Goal: Entertainment & Leisure: Consume media (video, audio)

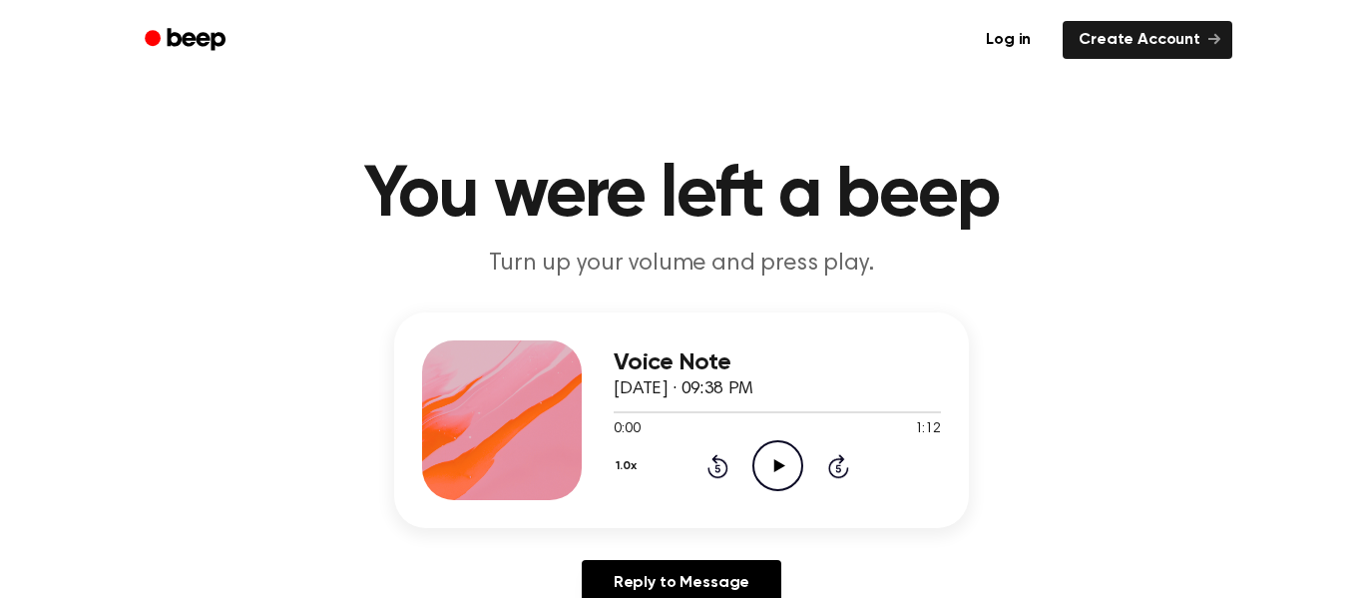
click at [783, 456] on icon "Play Audio" at bounding box center [778, 465] width 51 height 51
click at [783, 456] on icon "Pause Audio" at bounding box center [778, 465] width 51 height 51
click at [783, 456] on icon "Play Audio" at bounding box center [778, 465] width 51 height 51
click at [770, 453] on icon "Play Audio" at bounding box center [778, 465] width 51 height 51
click at [953, 208] on h1 "You were left a beep" at bounding box center [682, 196] width 1022 height 72
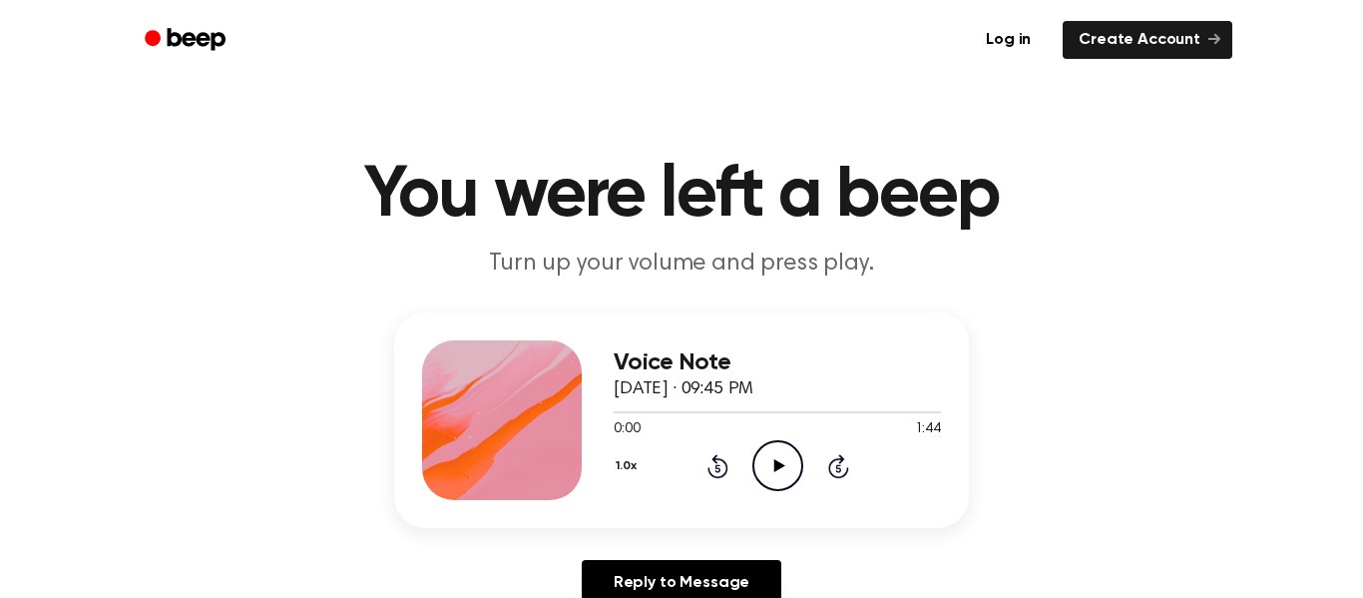
click at [782, 464] on icon "Play Audio" at bounding box center [778, 465] width 51 height 51
